Goal: Information Seeking & Learning: Learn about a topic

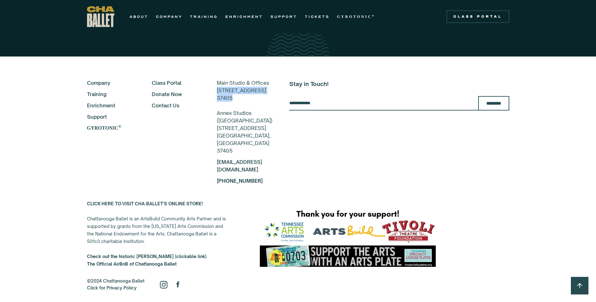
drag, startPoint x: 206, startPoint y: 93, endPoint x: 229, endPoint y: 107, distance: 26.9
click at [229, 107] on div "Main Studio & Offices 817-B N Market St Chattanooga, TN 37405 Annex Studios (Ea…" at bounding box center [245, 116] width 56 height 75
copy div "817-B N Market St Chattanooga, TN 37405"
drag, startPoint x: 206, startPoint y: 137, endPoint x: 228, endPoint y: 154, distance: 27.8
click at [228, 154] on div "Main Studio & Offices 817-B N Market St Chattanooga, TN 37405 Annex Studios (Ea…" at bounding box center [245, 116] width 56 height 75
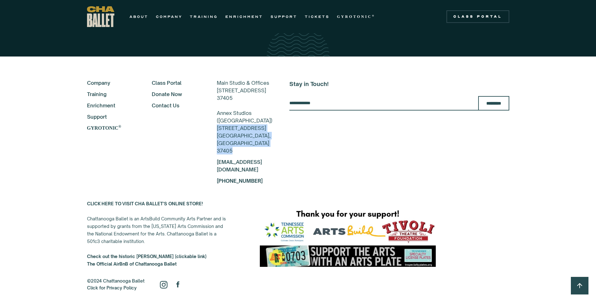
copy div "607 N Market St Chattanooga, TN 37405"
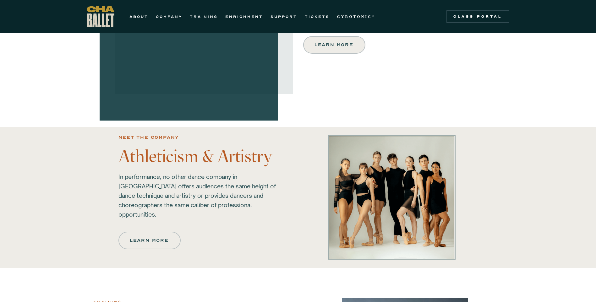
scroll to position [267, 0]
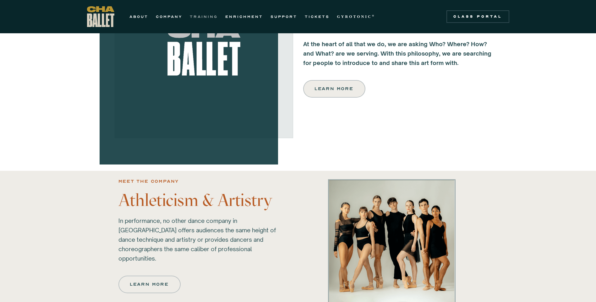
click at [207, 19] on link "TRAINING" at bounding box center [204, 17] width 28 height 8
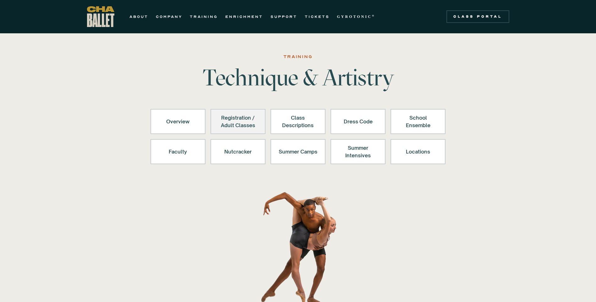
click at [232, 122] on div "Registration / Adult Classes" at bounding box center [238, 121] width 39 height 15
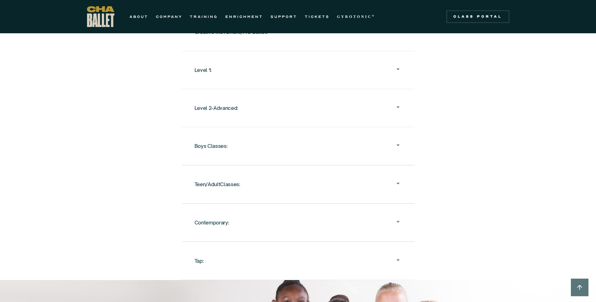
scroll to position [664, 0]
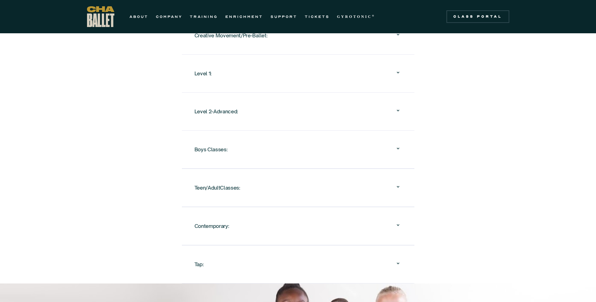
click at [278, 178] on div "Teen/AdultClasses:" at bounding box center [298, 188] width 207 height 20
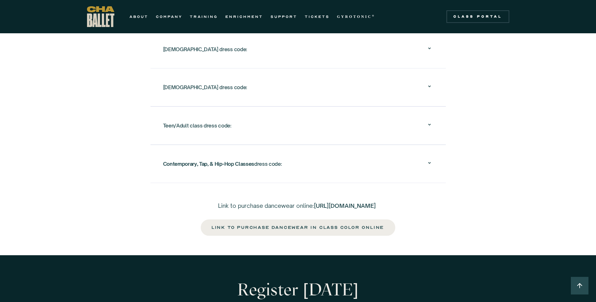
scroll to position [1606, 0]
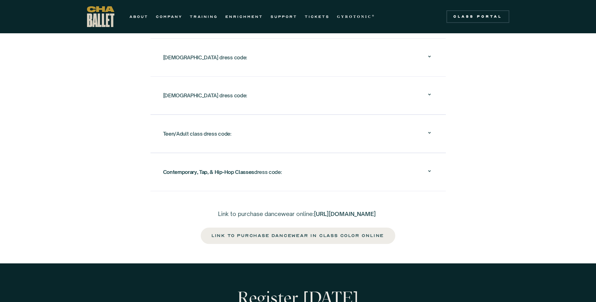
click at [264, 136] on div "Teen/Adult class dress code: Attire: Comfortable and easy to move in (e.g., leo…" at bounding box center [298, 134] width 295 height 38
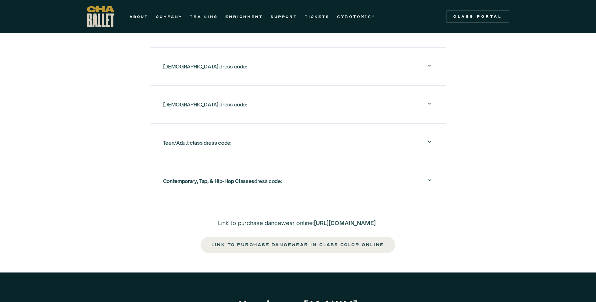
scroll to position [1104, 0]
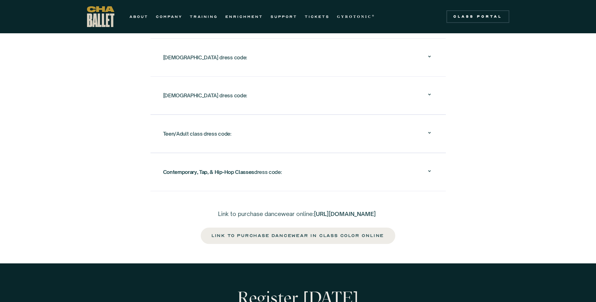
drag, startPoint x: 380, startPoint y: 134, endPoint x: 399, endPoint y: 123, distance: 21.6
click at [384, 131] on div "Teen/Adult class dress code:" at bounding box center [298, 134] width 270 height 20
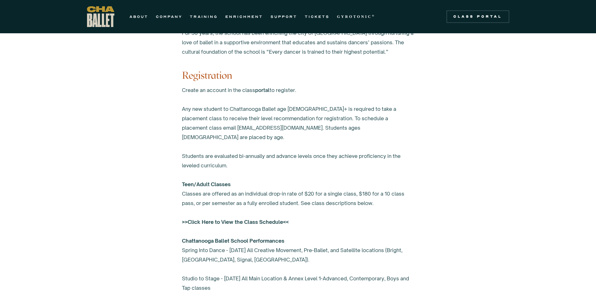
scroll to position [350, 0]
click at [113, 18] on img "home" at bounding box center [100, 16] width 27 height 21
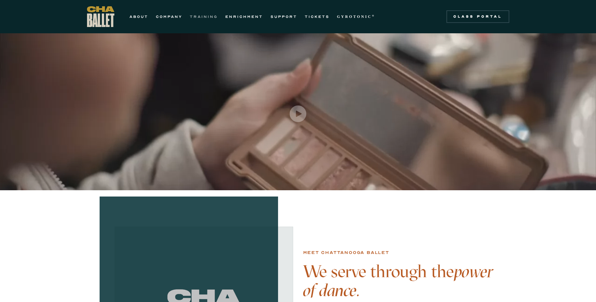
click at [200, 15] on link "TRAINING" at bounding box center [204, 17] width 28 height 8
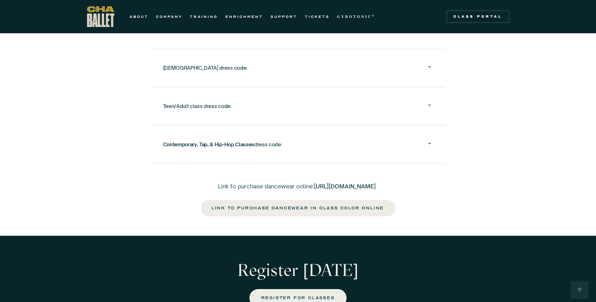
scroll to position [1132, 0]
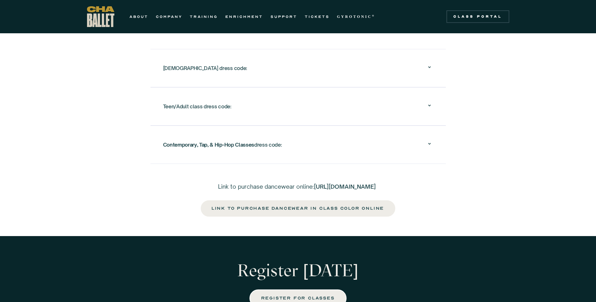
click at [294, 107] on div "Teen/Adult class dress code: Attire: Comfortable and easy to move in (e.g., leo…" at bounding box center [298, 106] width 295 height 38
click at [400, 101] on div "Teen/Adult class dress code:" at bounding box center [298, 106] width 270 height 20
